Goal: Transaction & Acquisition: Purchase product/service

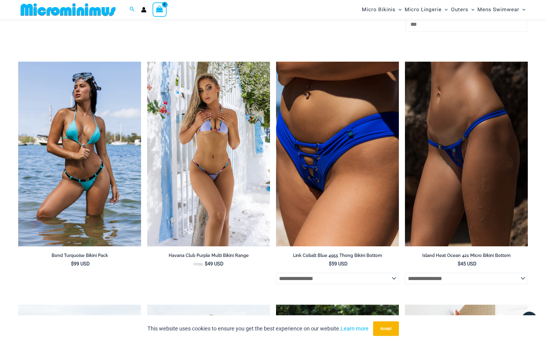
scroll to position [1699, 0]
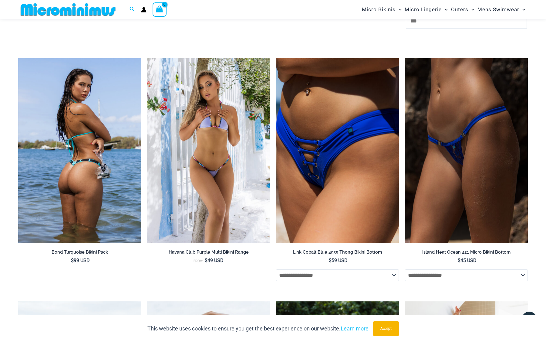
click at [100, 169] on img at bounding box center [79, 150] width 123 height 184
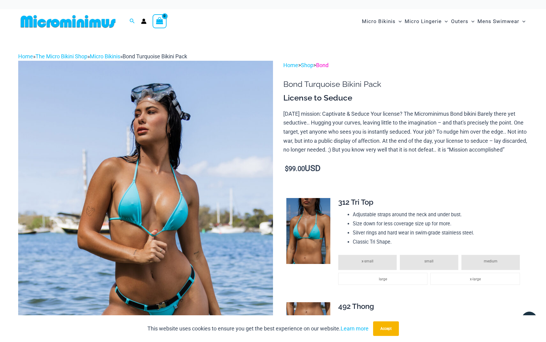
click at [329, 65] on link "Bond" at bounding box center [322, 65] width 12 height 6
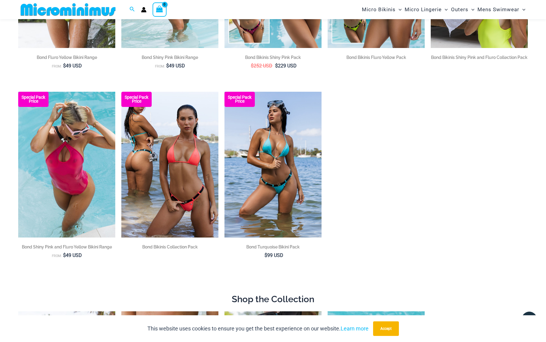
scroll to position [179, 0]
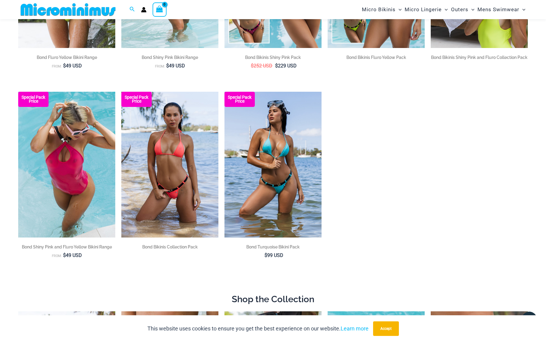
click at [165, 204] on img at bounding box center [169, 165] width 97 height 146
